Goal: Navigation & Orientation: Find specific page/section

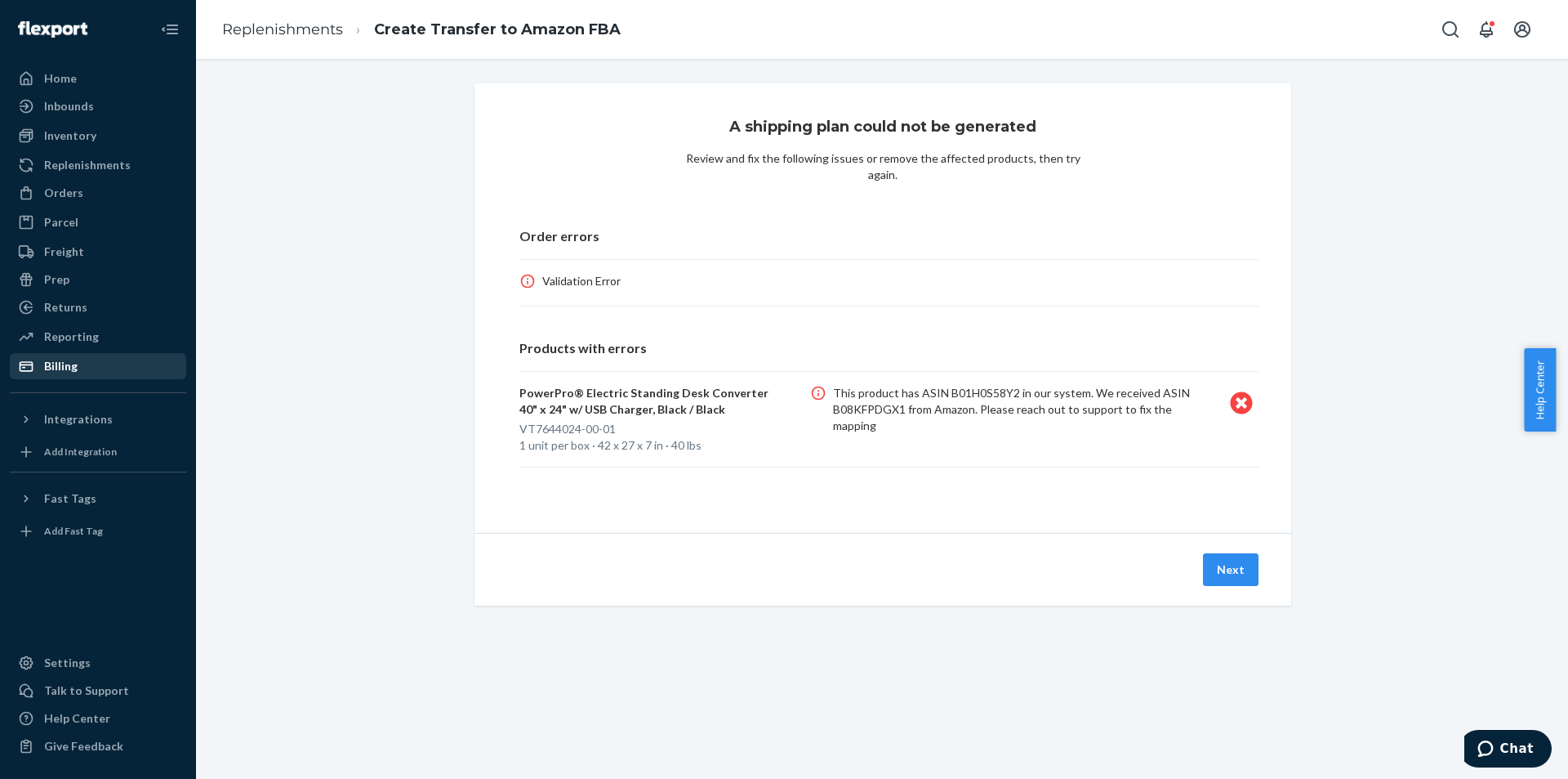
click at [91, 362] on div "Billing" at bounding box center [98, 365] width 173 height 23
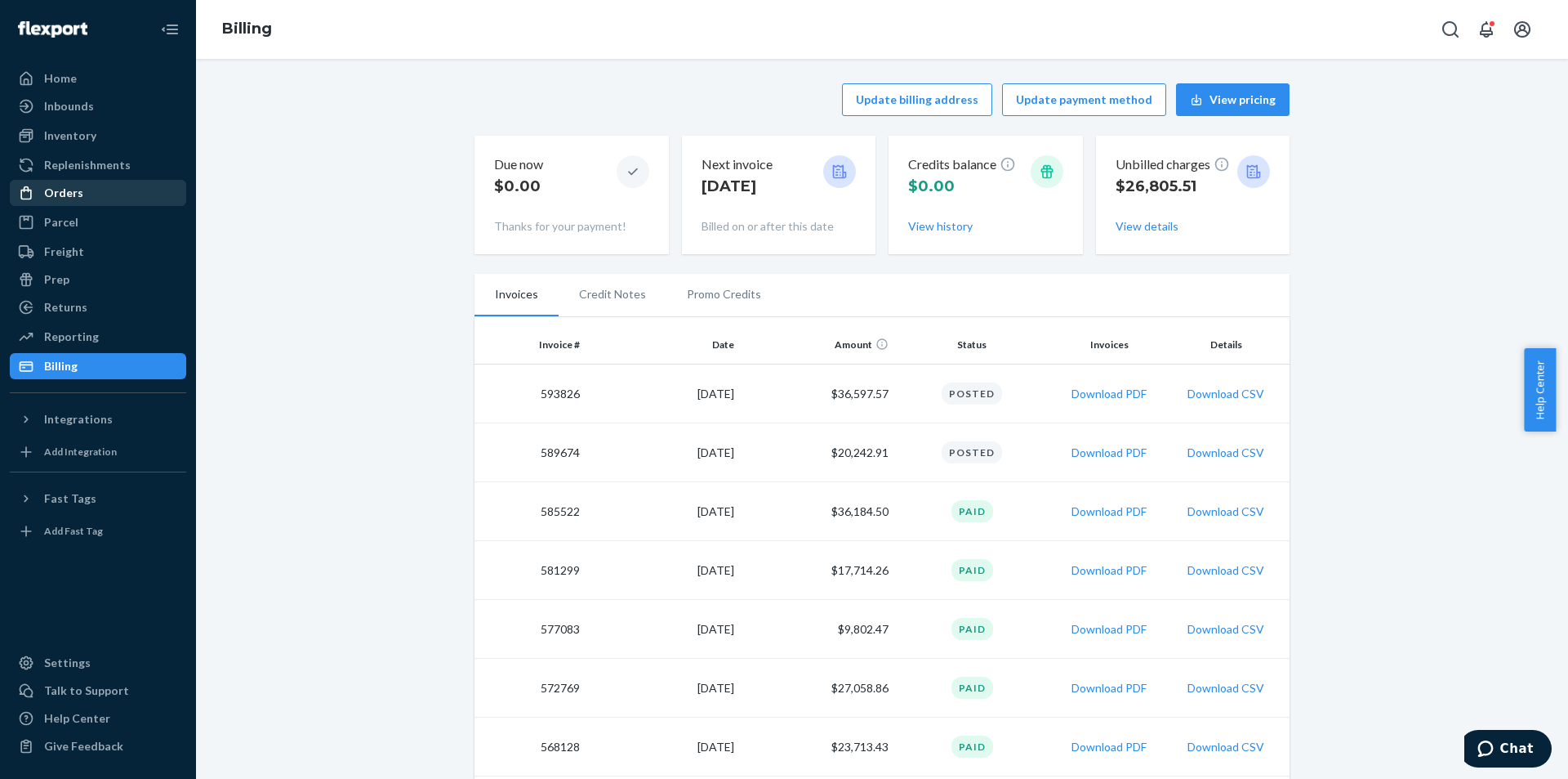
click at [60, 187] on div "Orders" at bounding box center [64, 192] width 39 height 17
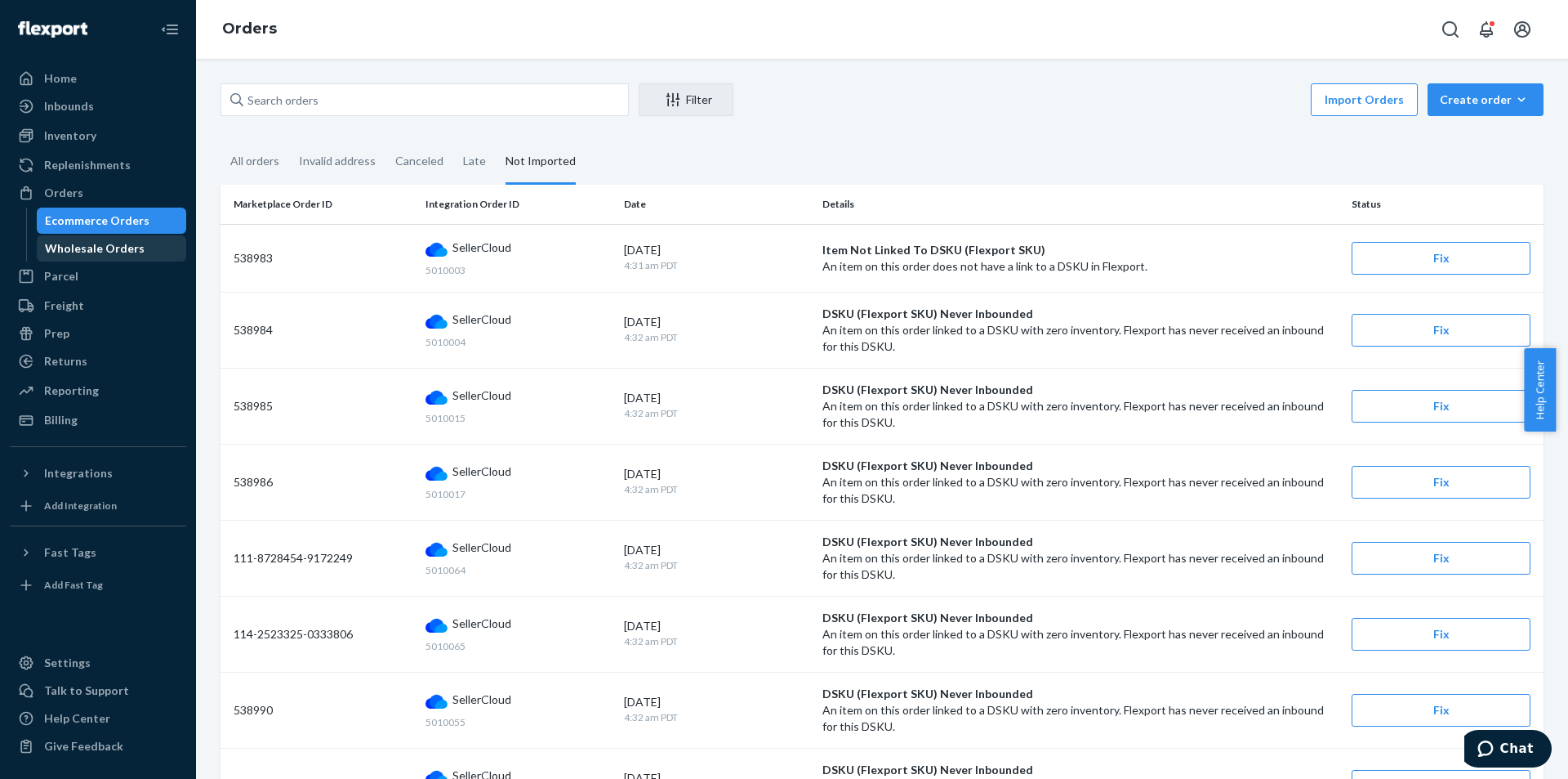
click at [76, 255] on div "Wholesale Orders" at bounding box center [95, 248] width 100 height 17
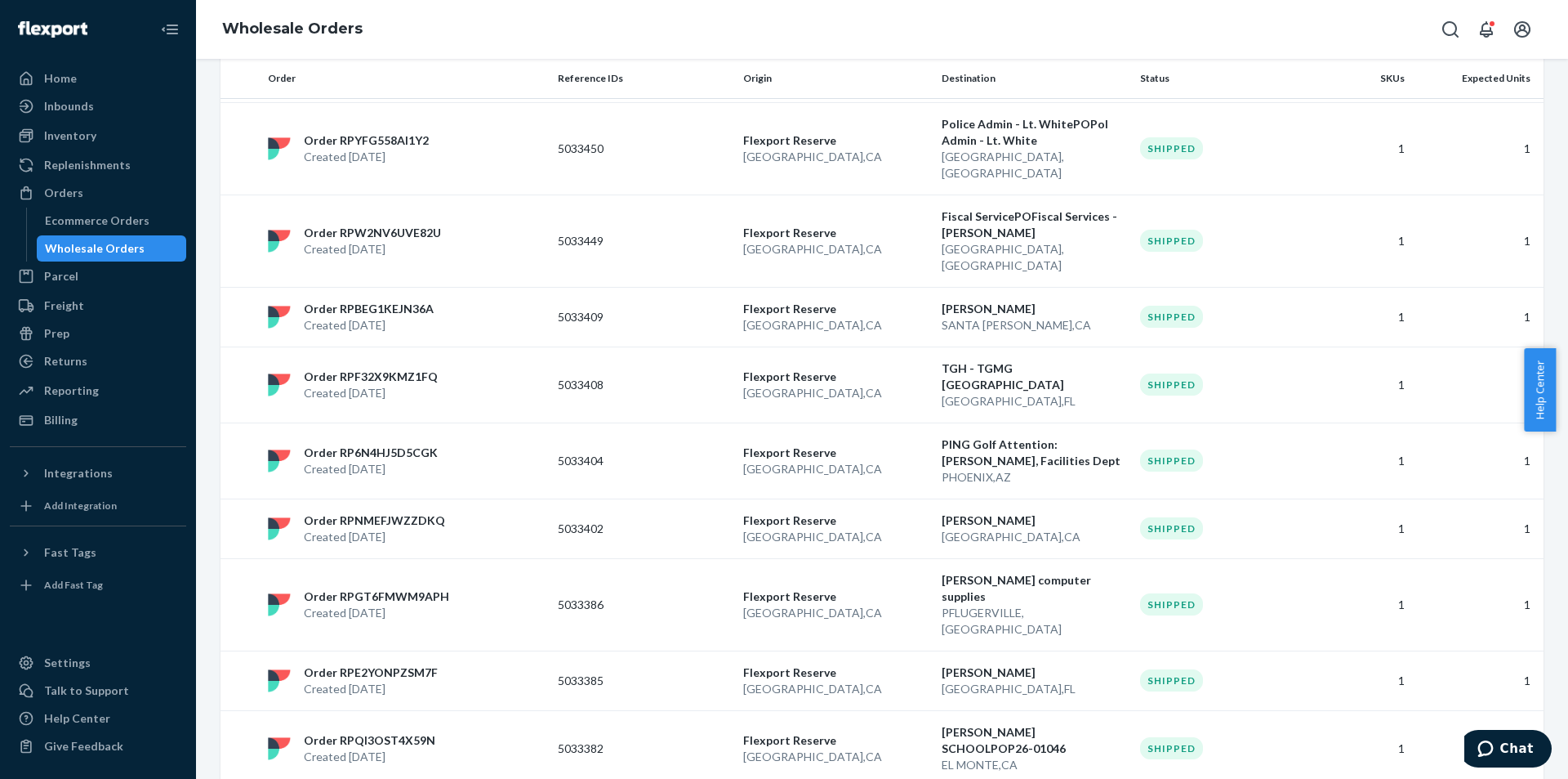
scroll to position [1141, 0]
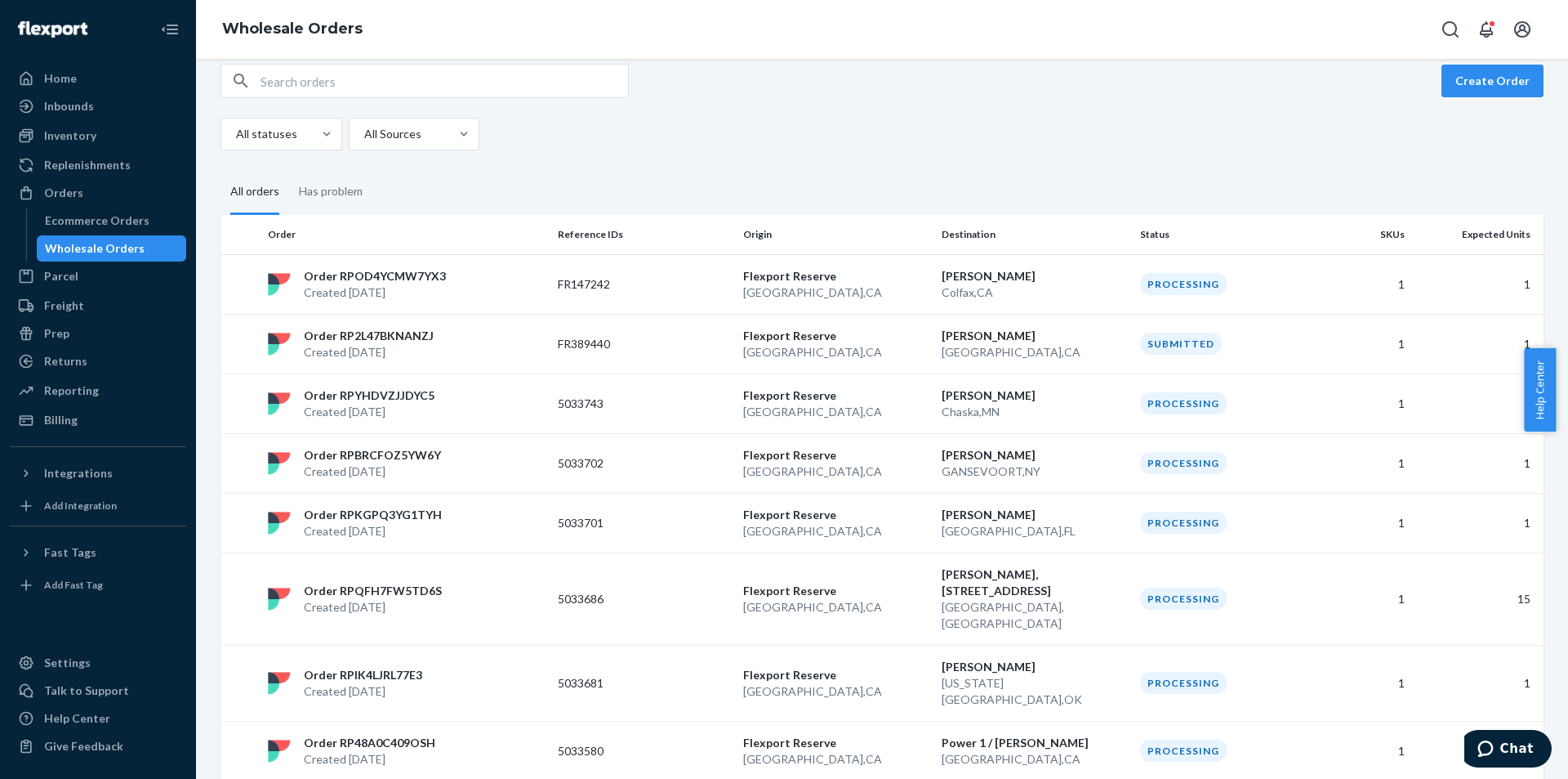
scroll to position [0, 0]
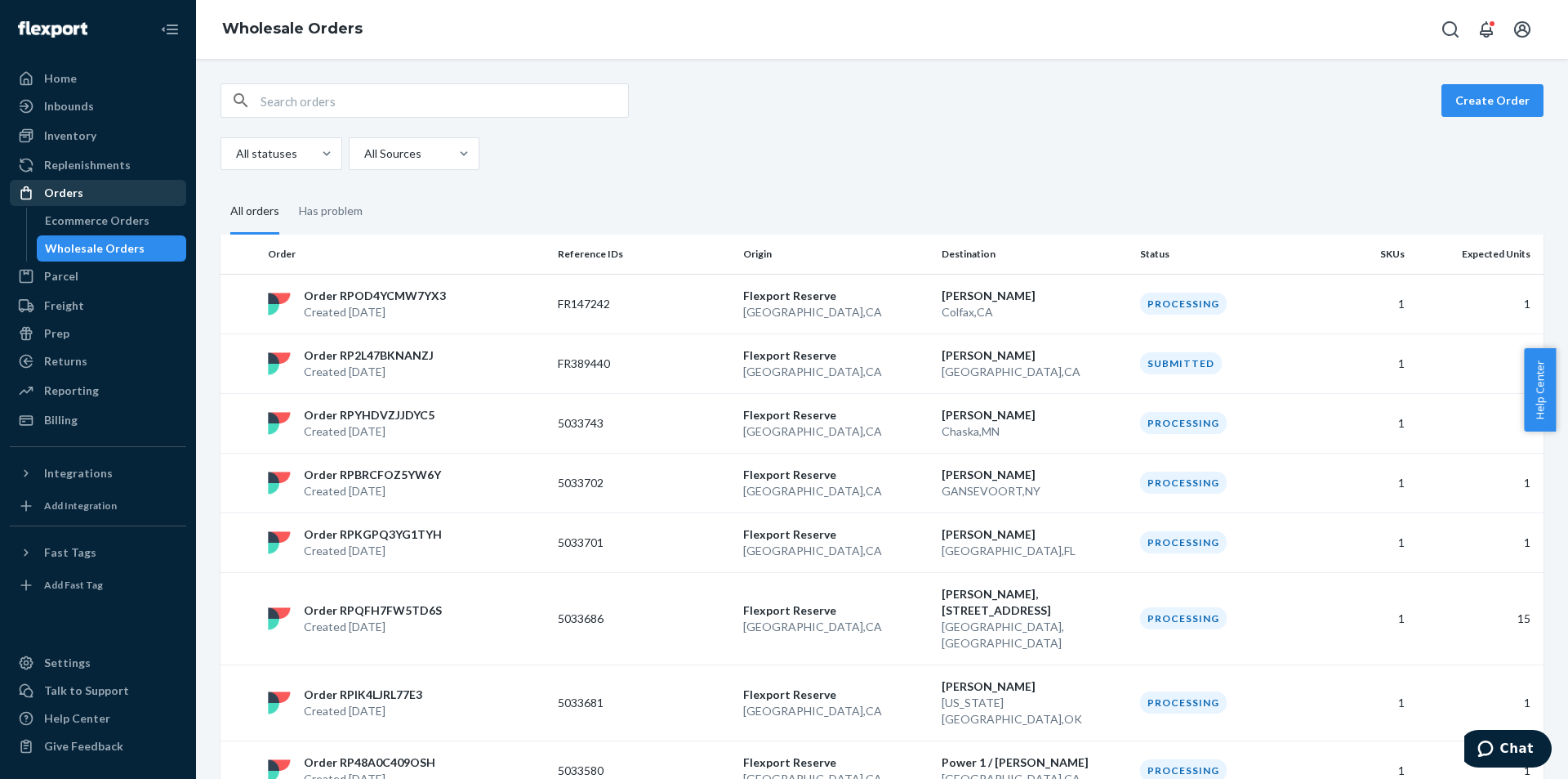
click at [52, 192] on div "Orders" at bounding box center [64, 192] width 39 height 17
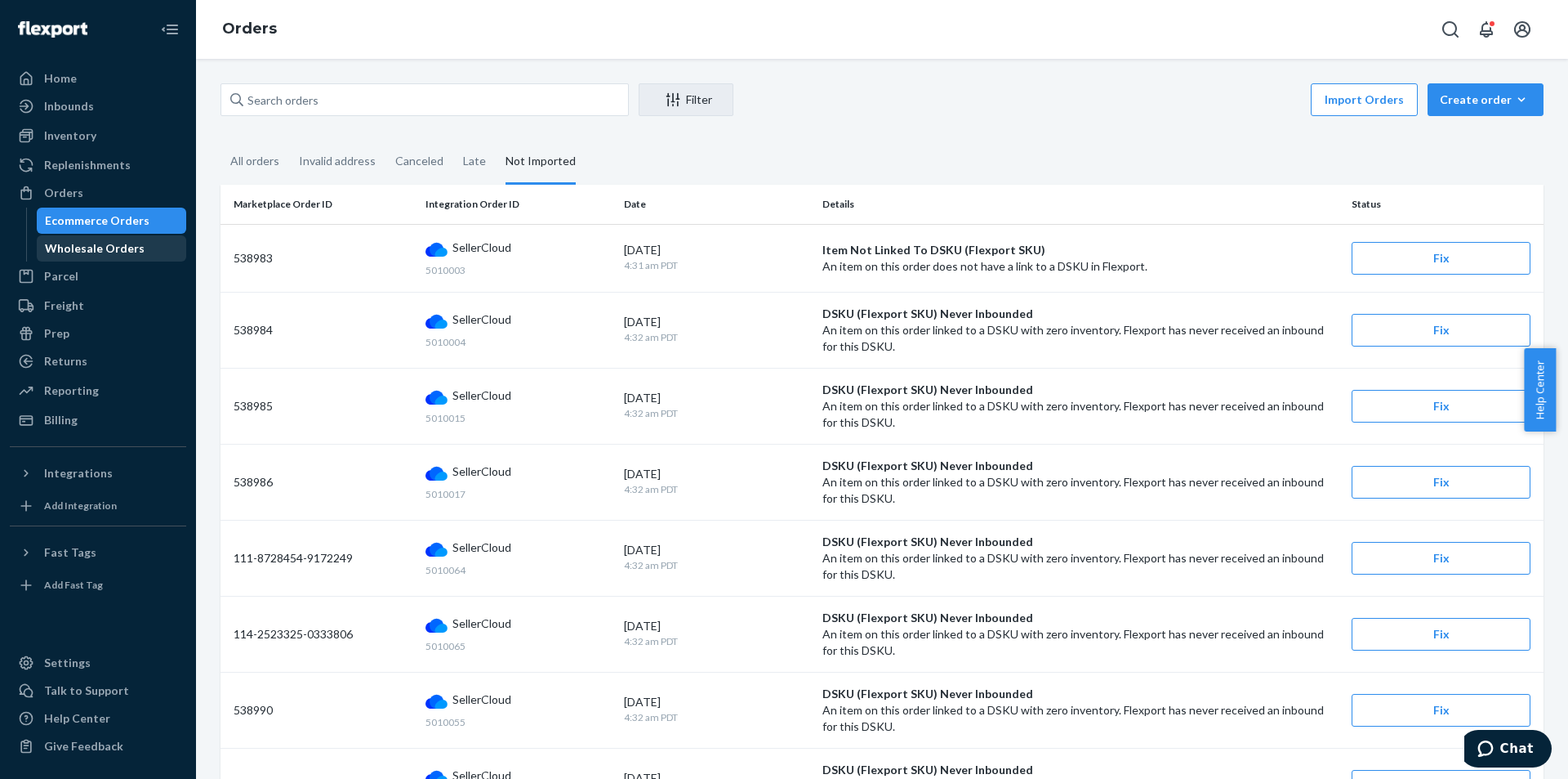
click at [82, 236] on link "Wholesale Orders" at bounding box center [112, 248] width 150 height 26
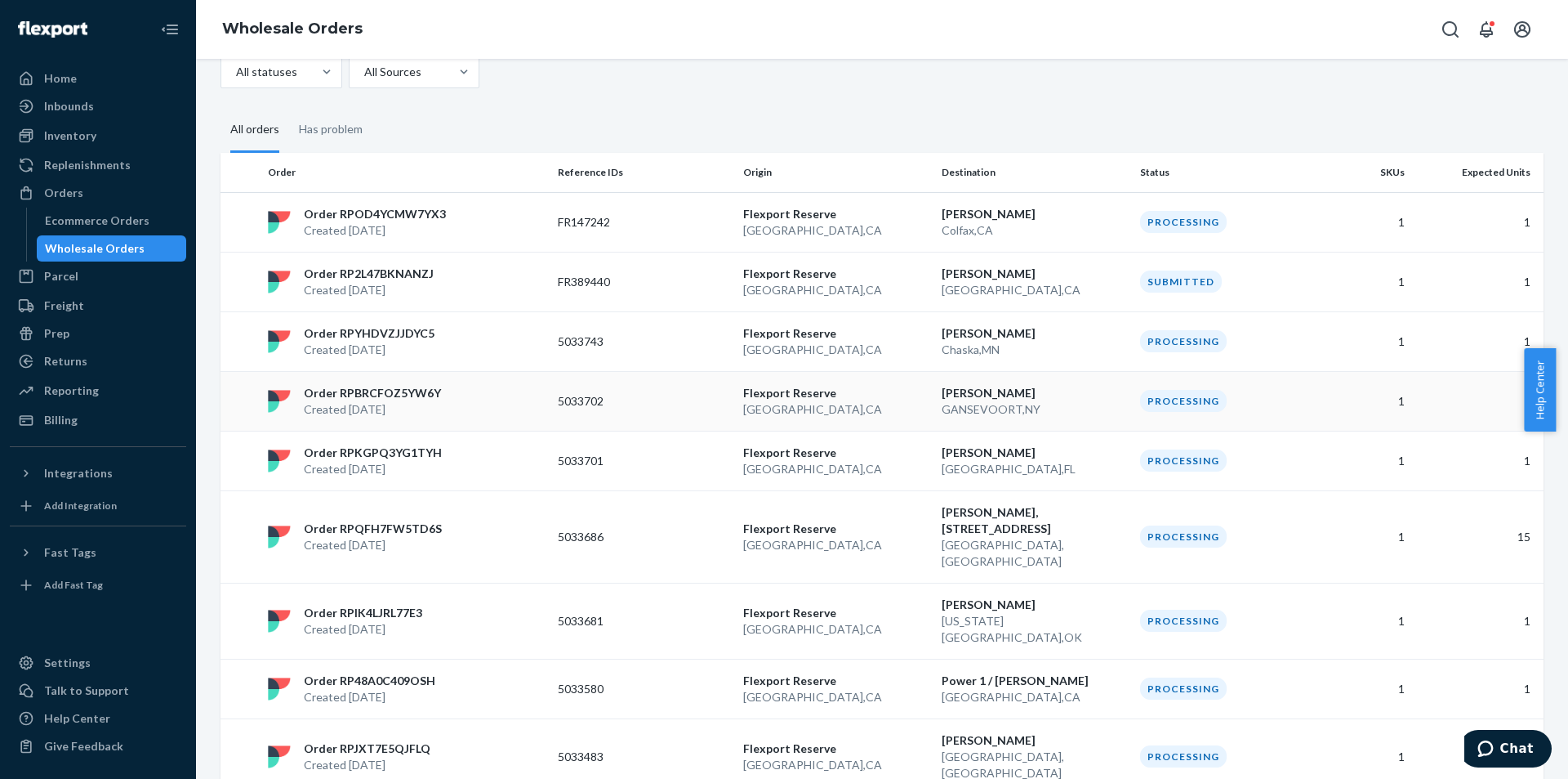
scroll to position [409, 0]
